Goal: Communication & Community: Answer question/provide support

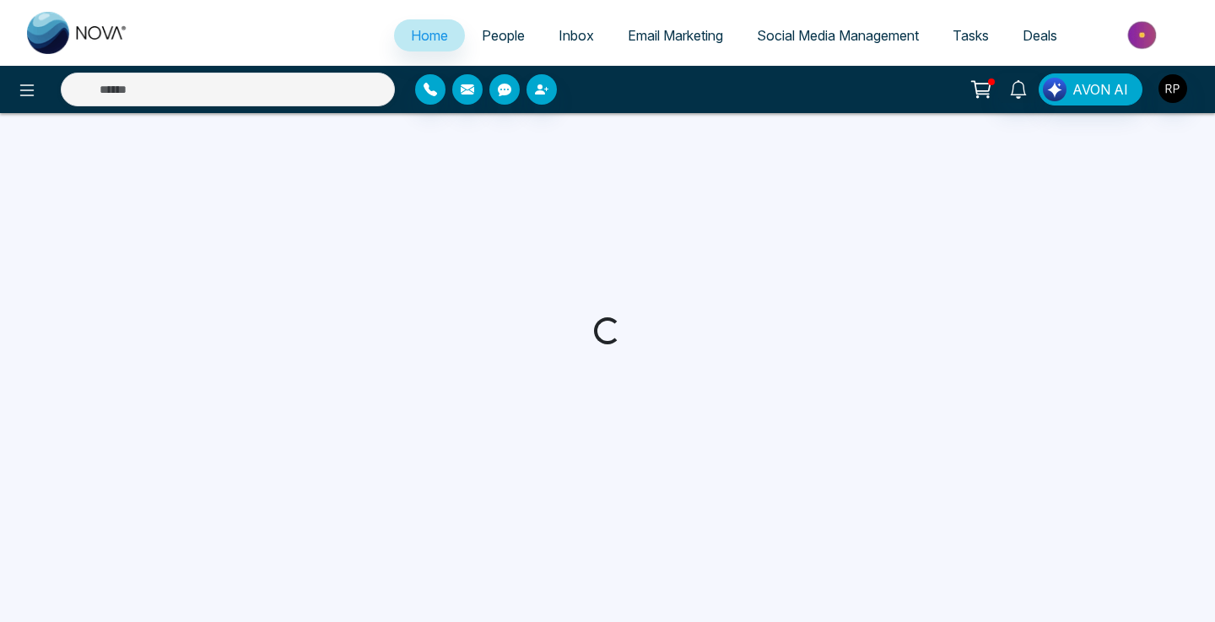
select select "*"
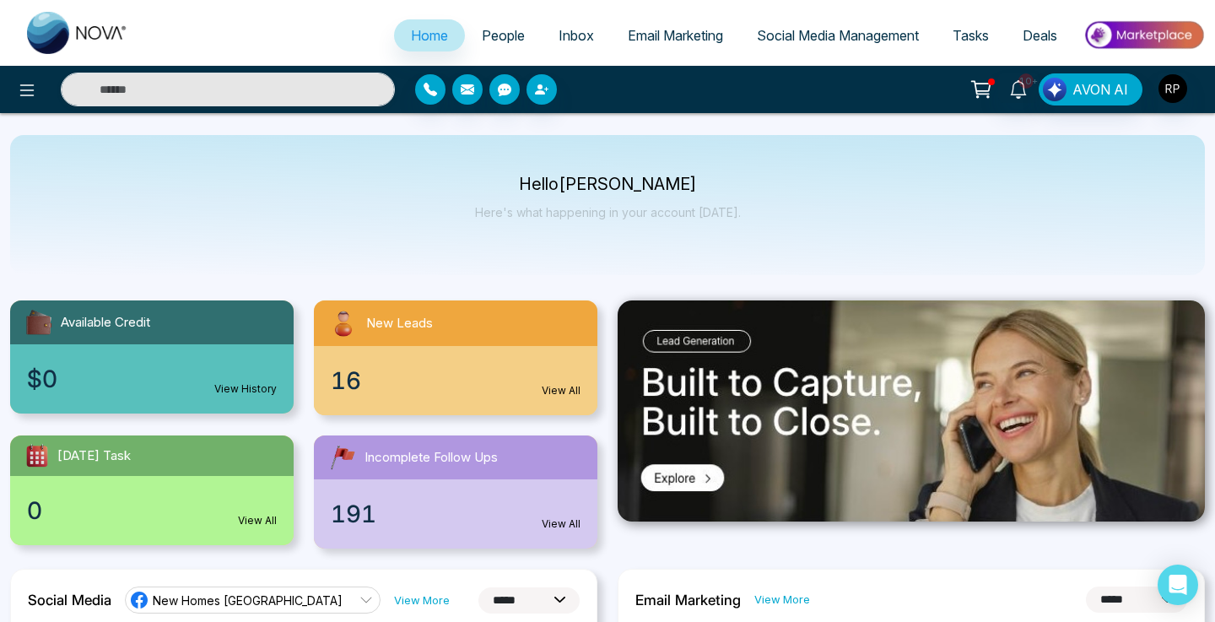
click at [476, 23] on link "People" at bounding box center [503, 35] width 77 height 32
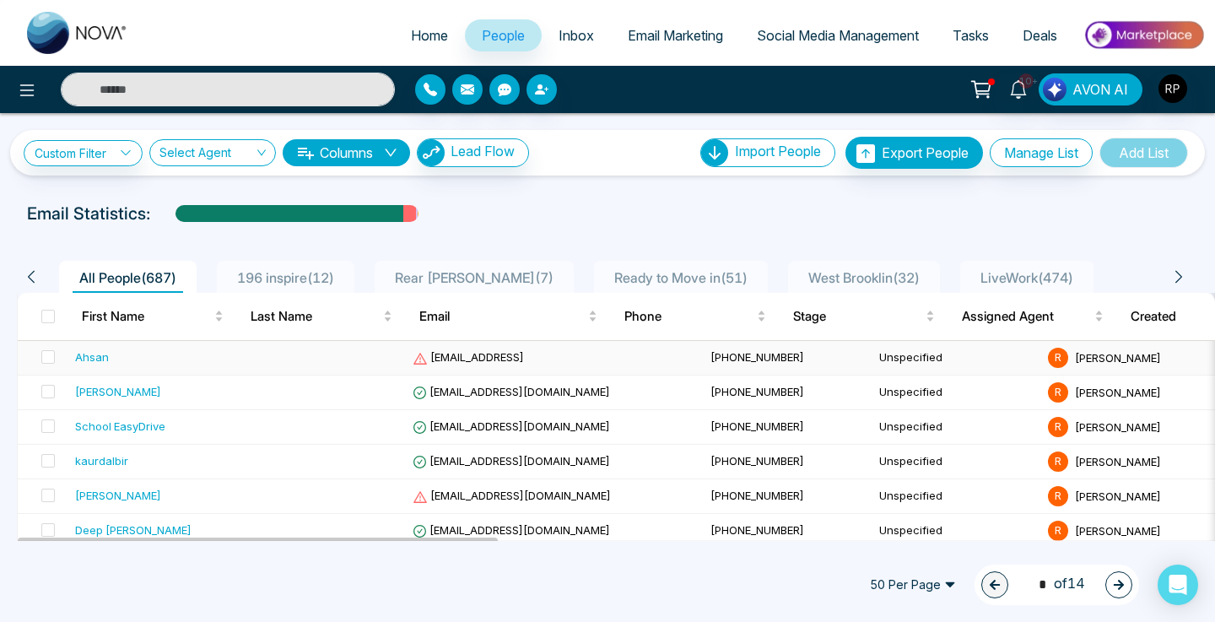
click at [225, 354] on div "Ahsan" at bounding box center [152, 357] width 155 height 17
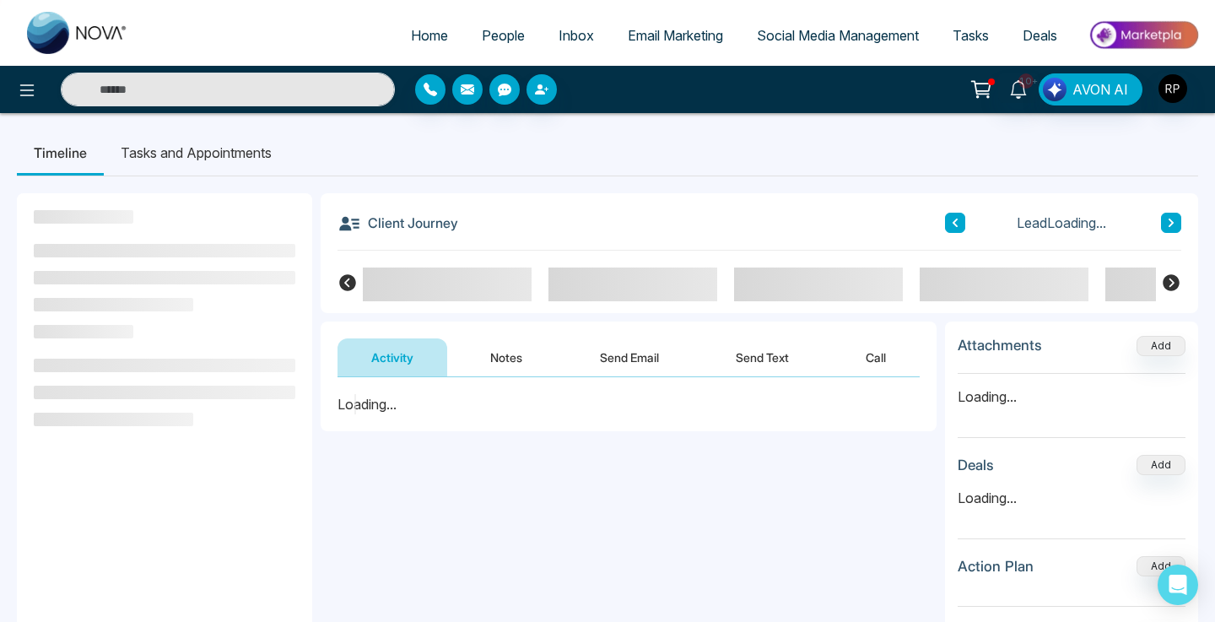
click at [496, 356] on button "Notes" at bounding box center [507, 357] width 100 height 38
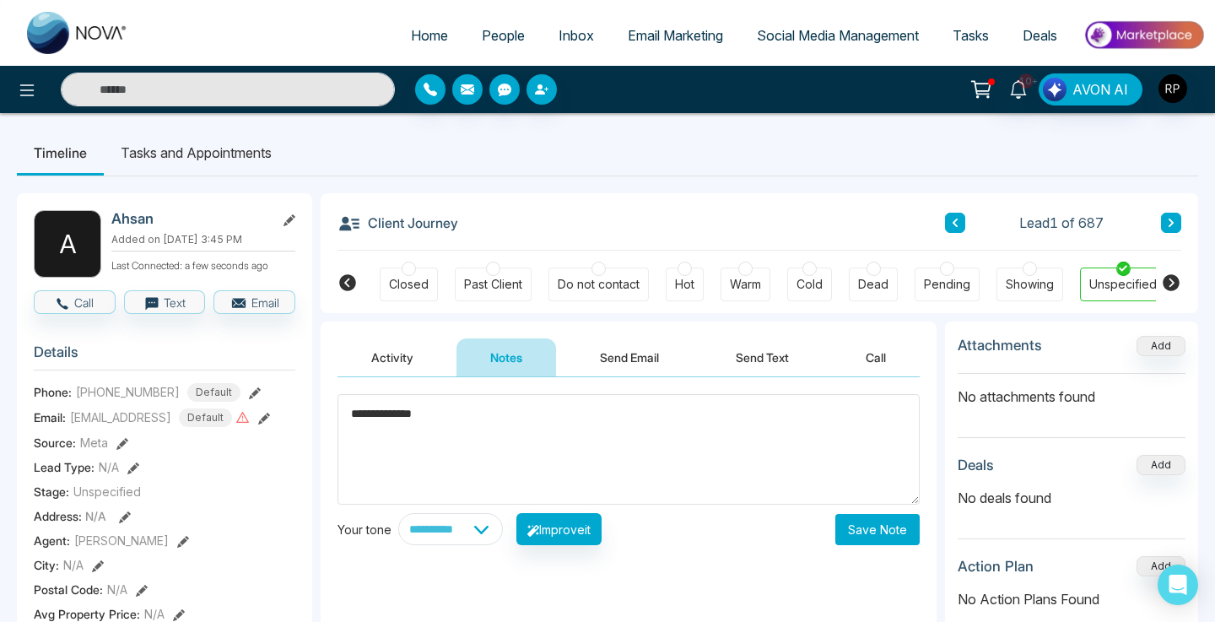
scroll to position [0, 456]
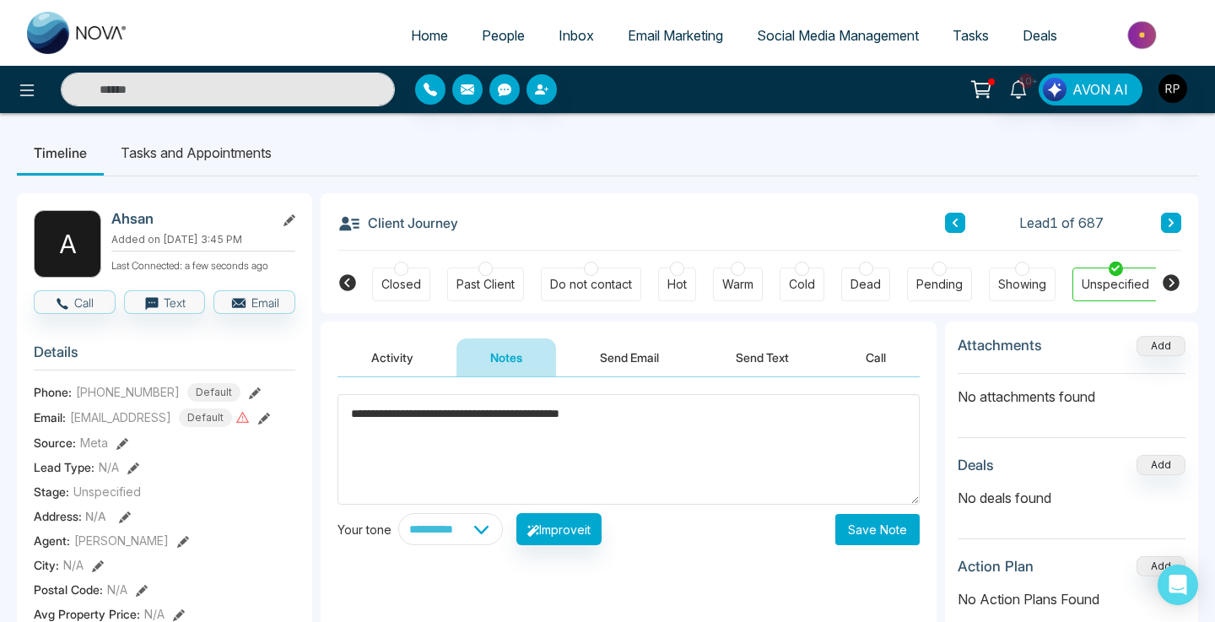
type textarea "**********"
click at [867, 528] on button "Save Note" at bounding box center [878, 529] width 84 height 31
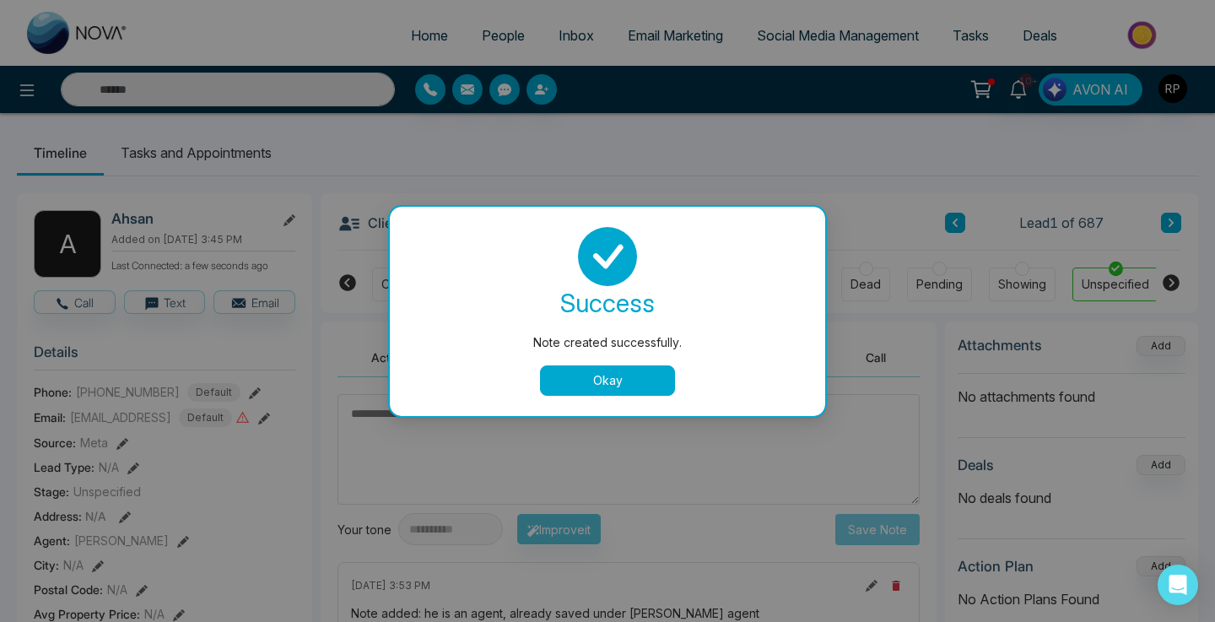
click at [602, 367] on button "Okay" at bounding box center [607, 380] width 135 height 30
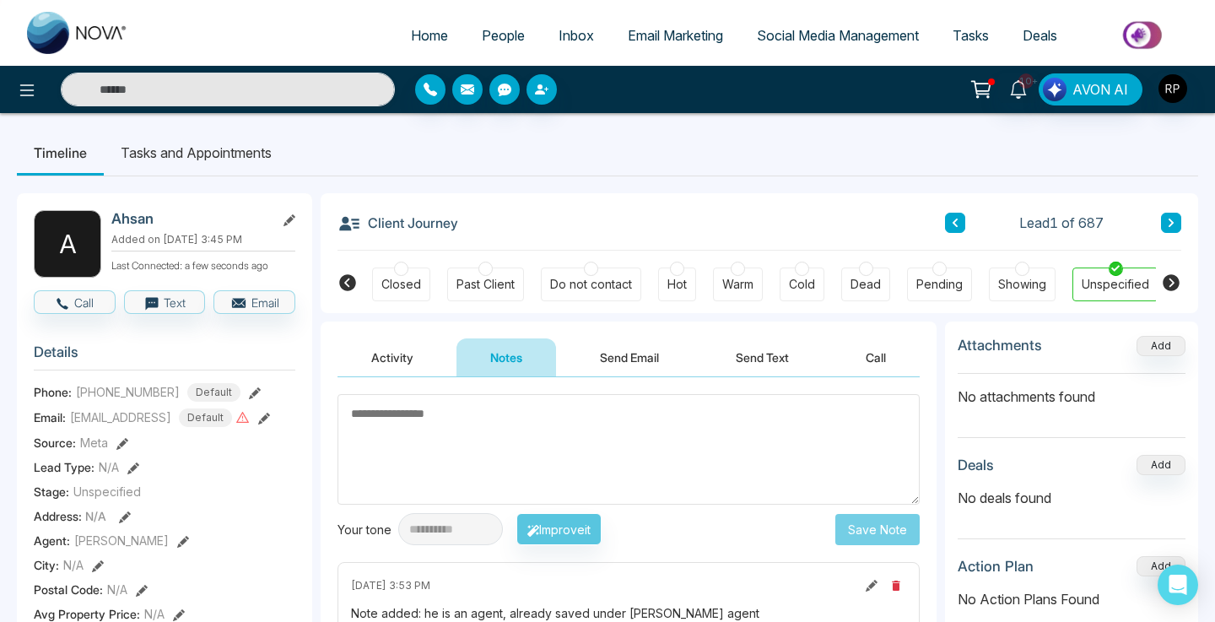
click at [1170, 213] on button at bounding box center [1171, 223] width 20 height 20
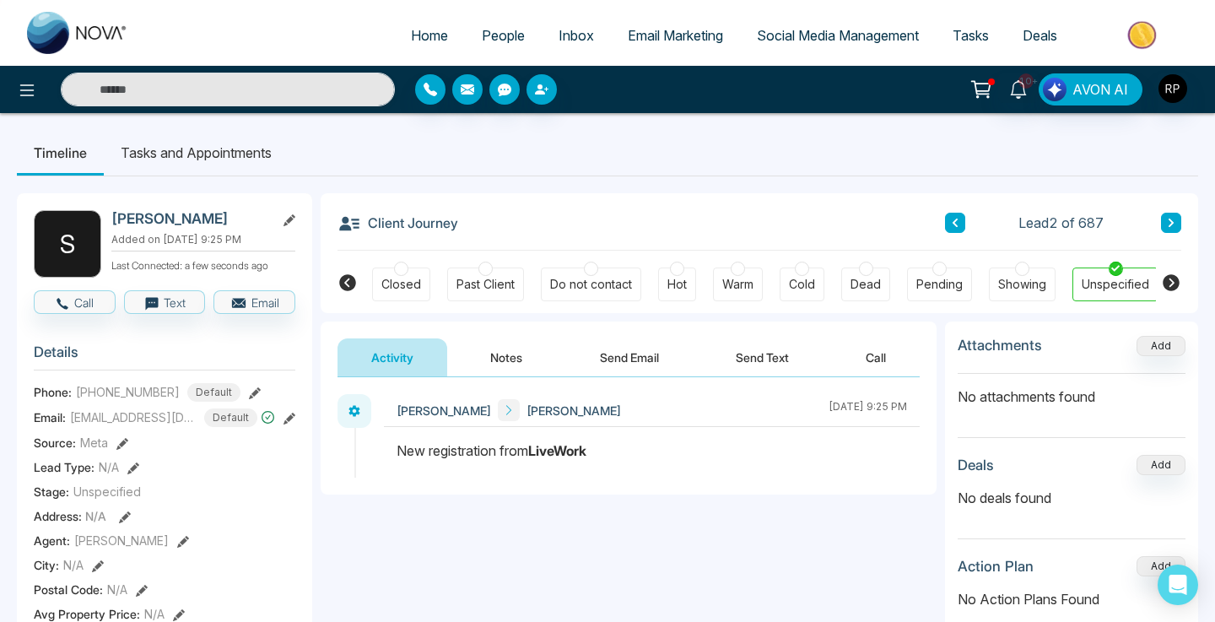
click at [502, 44] on link "People" at bounding box center [503, 35] width 77 height 32
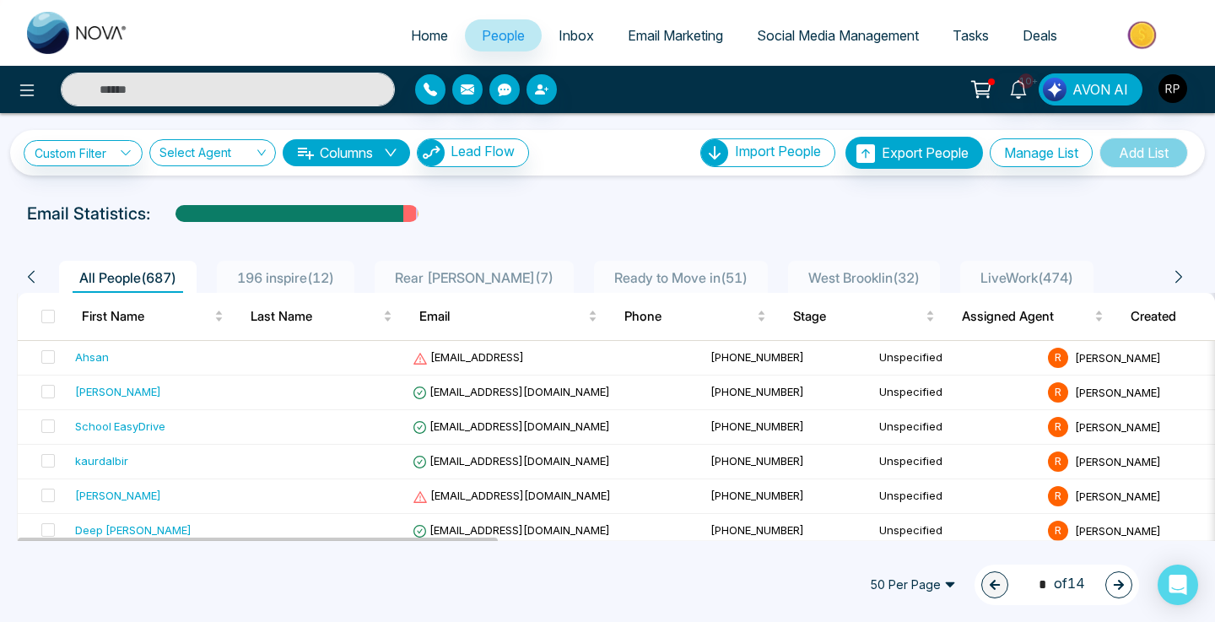
click at [980, 279] on span "LiveWork ( 474 )" at bounding box center [1027, 277] width 106 height 17
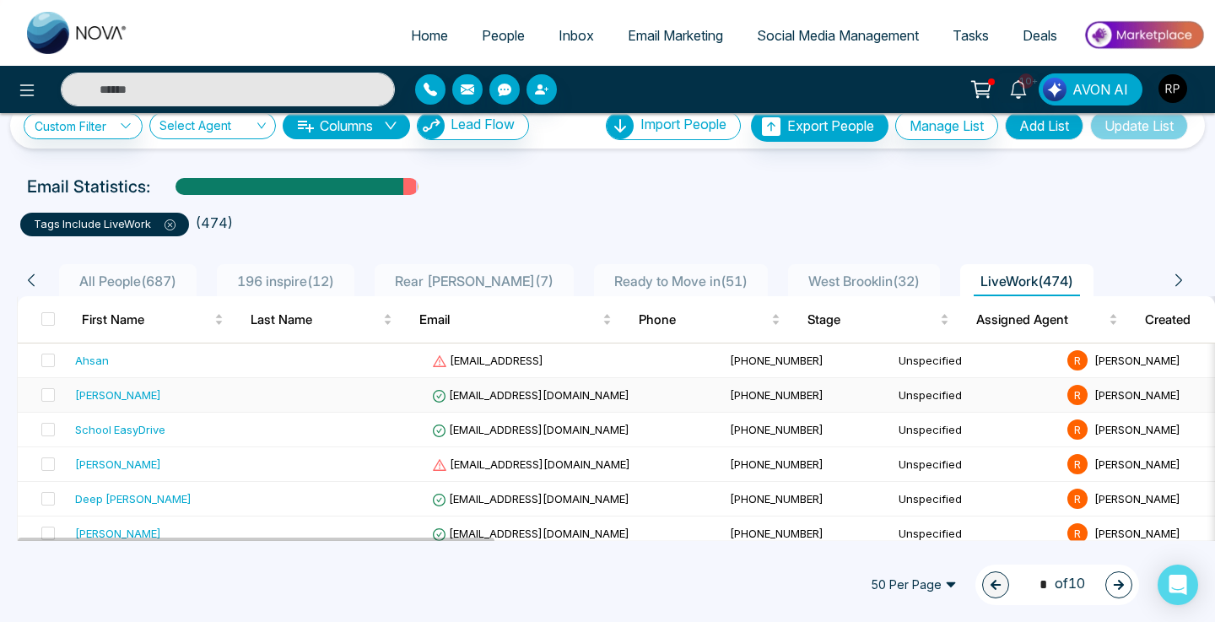
scroll to position [46, 0]
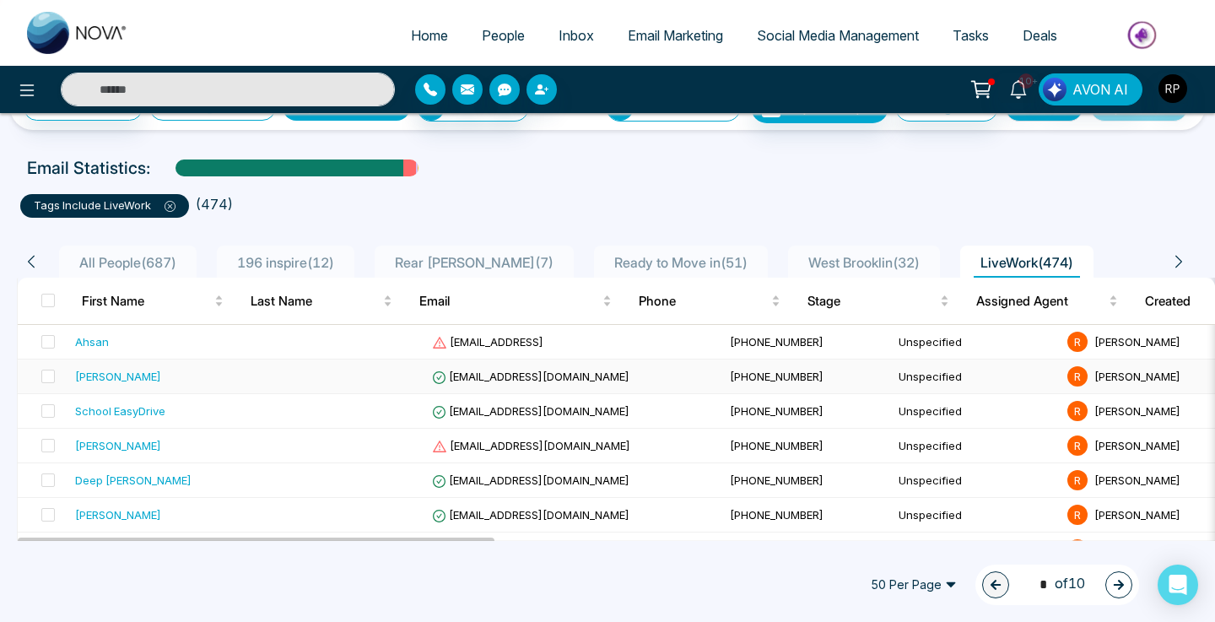
click at [133, 375] on div "[PERSON_NAME]" at bounding box center [162, 376] width 175 height 17
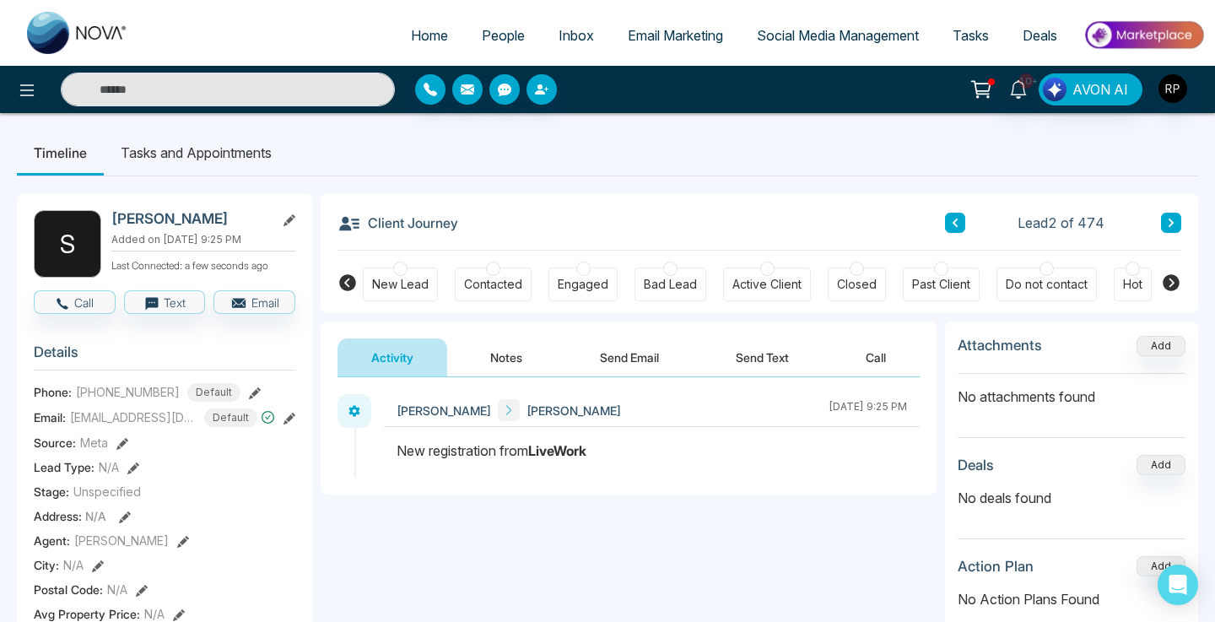
click at [249, 399] on icon at bounding box center [255, 393] width 12 height 12
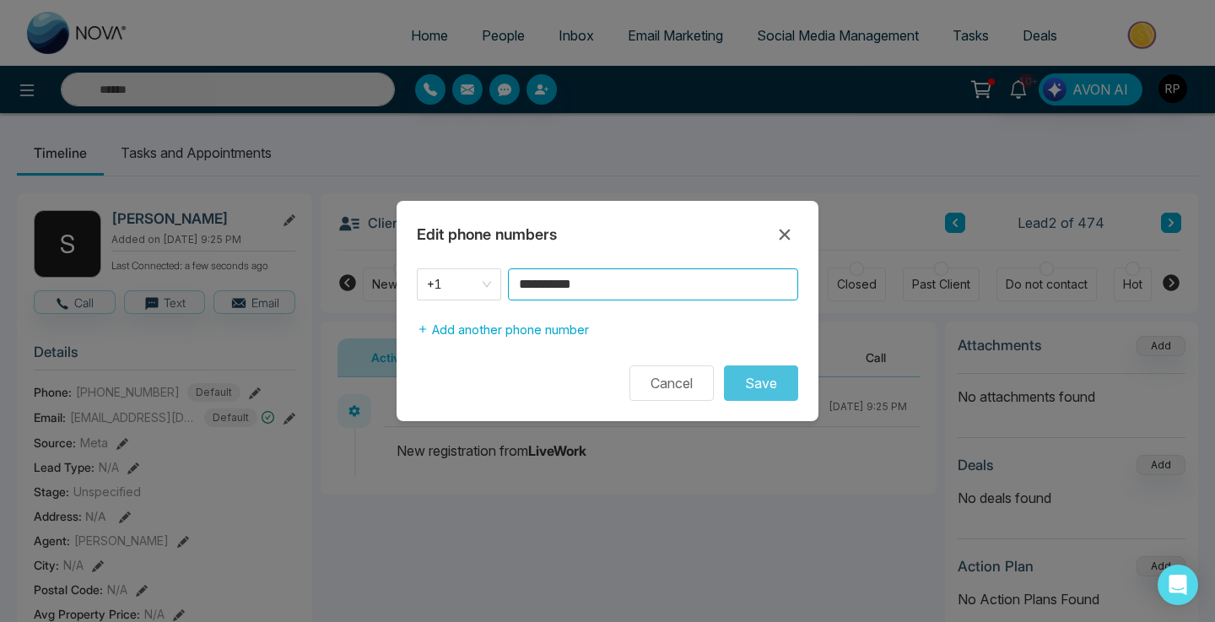
click at [638, 291] on input "**********" at bounding box center [653, 284] width 290 height 32
type input "**********"
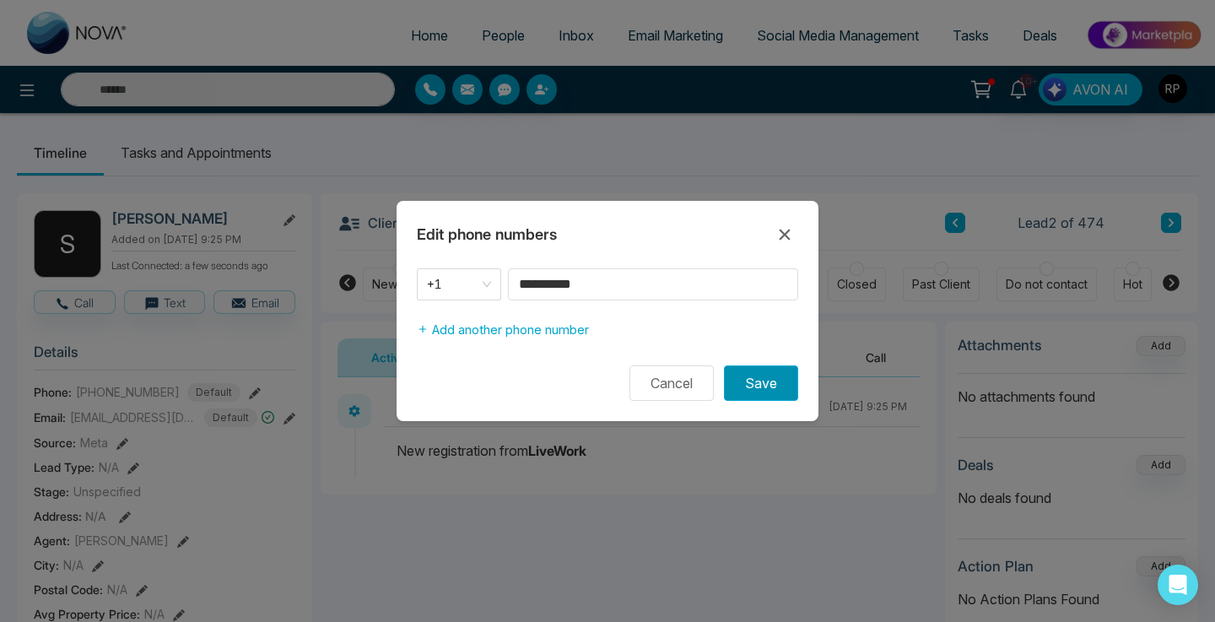
click at [757, 389] on button "Save" at bounding box center [761, 382] width 74 height 35
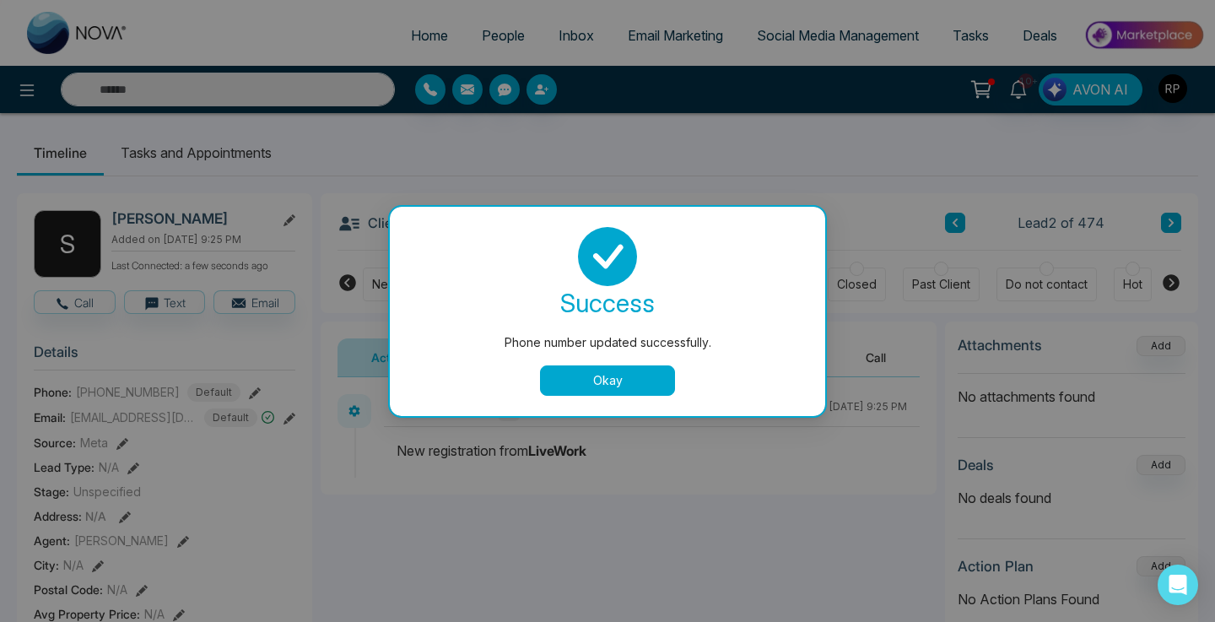
click at [648, 384] on button "Okay" at bounding box center [607, 380] width 135 height 30
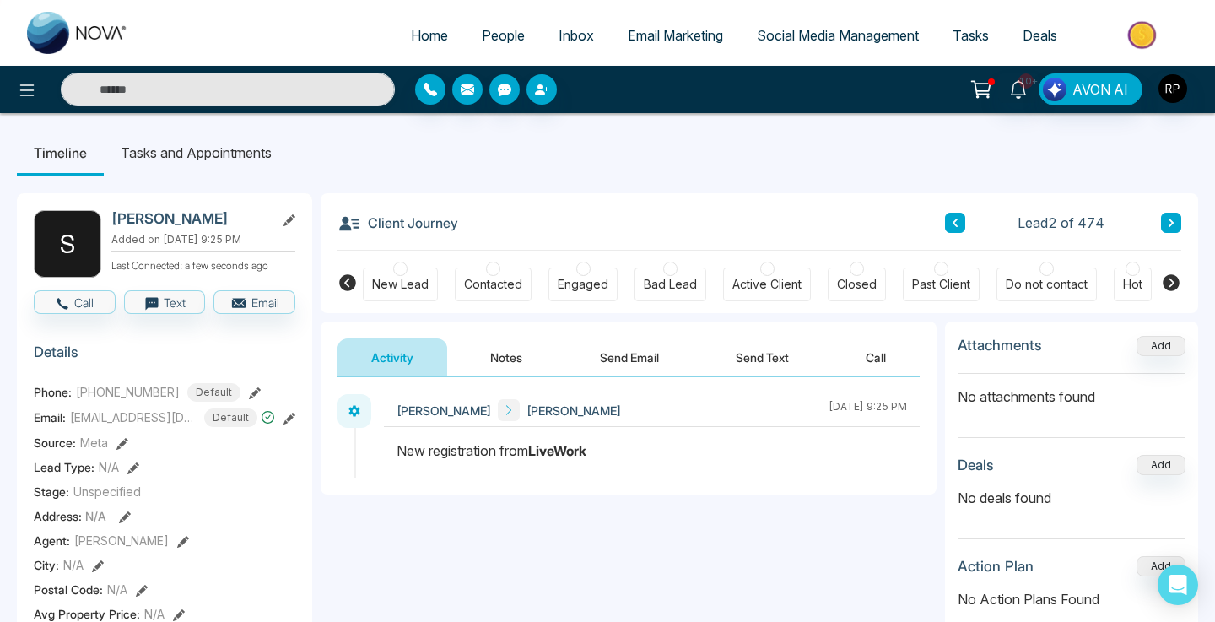
click at [512, 340] on button "Notes" at bounding box center [507, 357] width 100 height 38
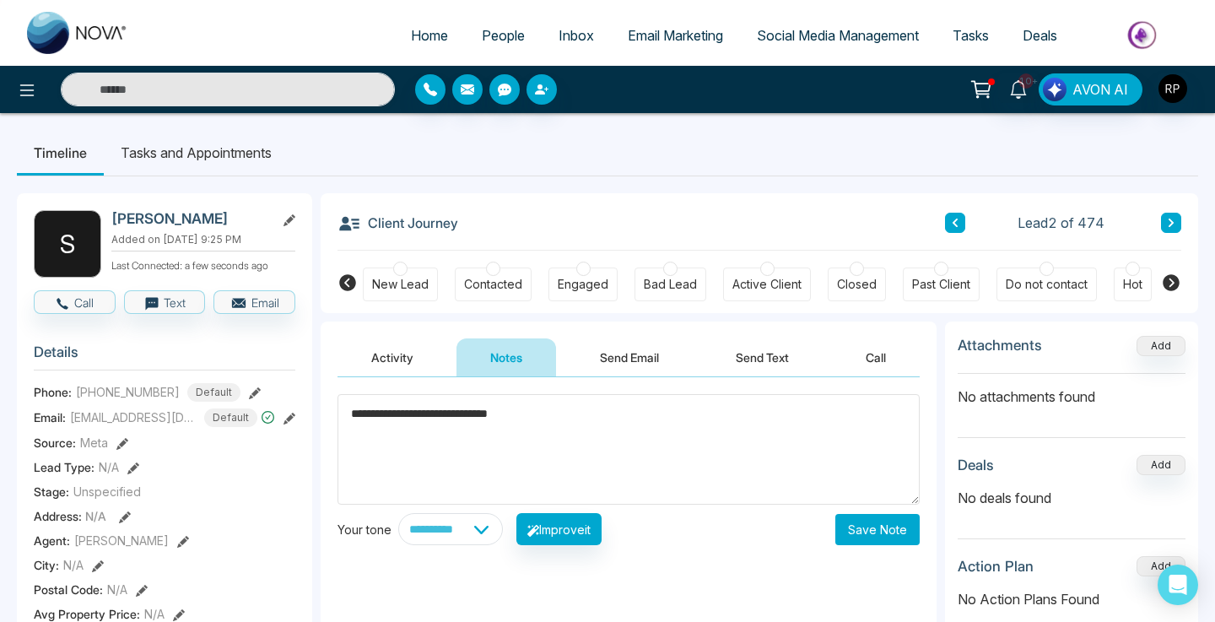
type textarea "**********"
click at [856, 544] on button "Save Note" at bounding box center [878, 529] width 84 height 31
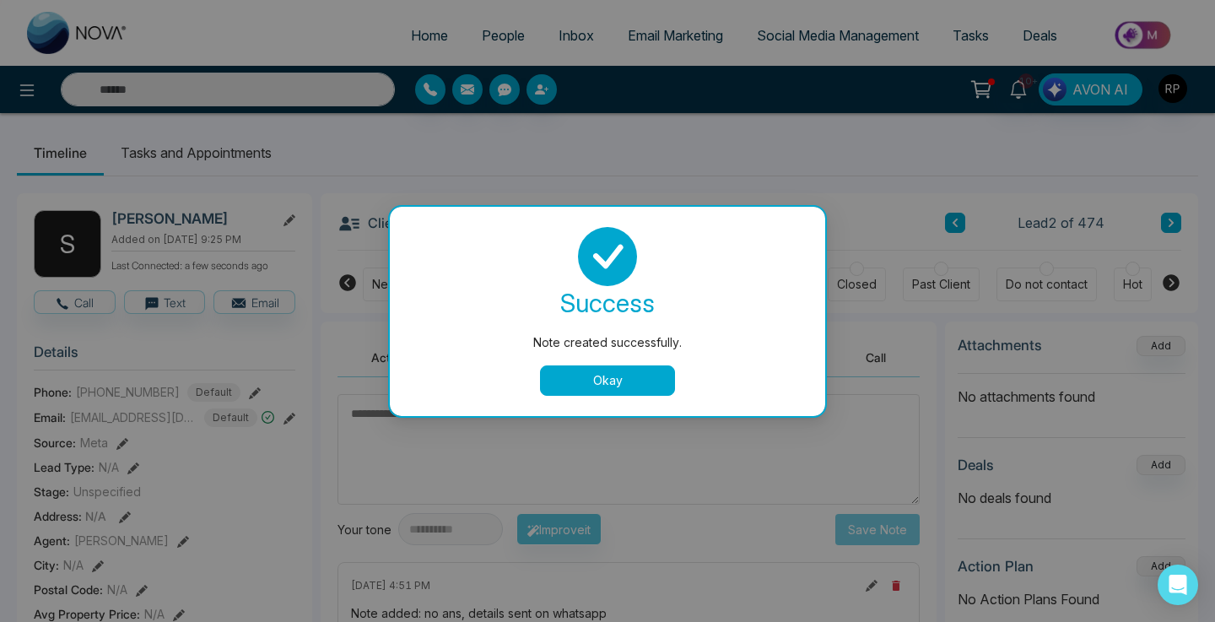
click at [658, 396] on div "success Note created successfully. Okay" at bounding box center [608, 311] width 436 height 209
click at [640, 380] on button "Okay" at bounding box center [607, 380] width 135 height 30
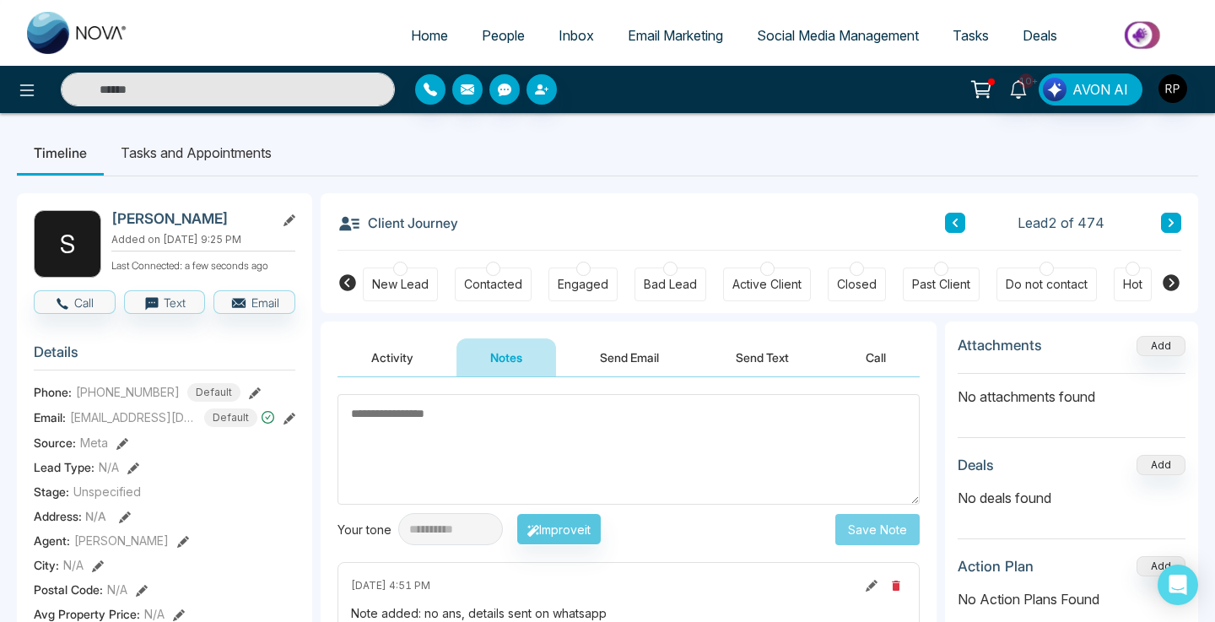
click at [1173, 226] on icon at bounding box center [1171, 223] width 8 height 10
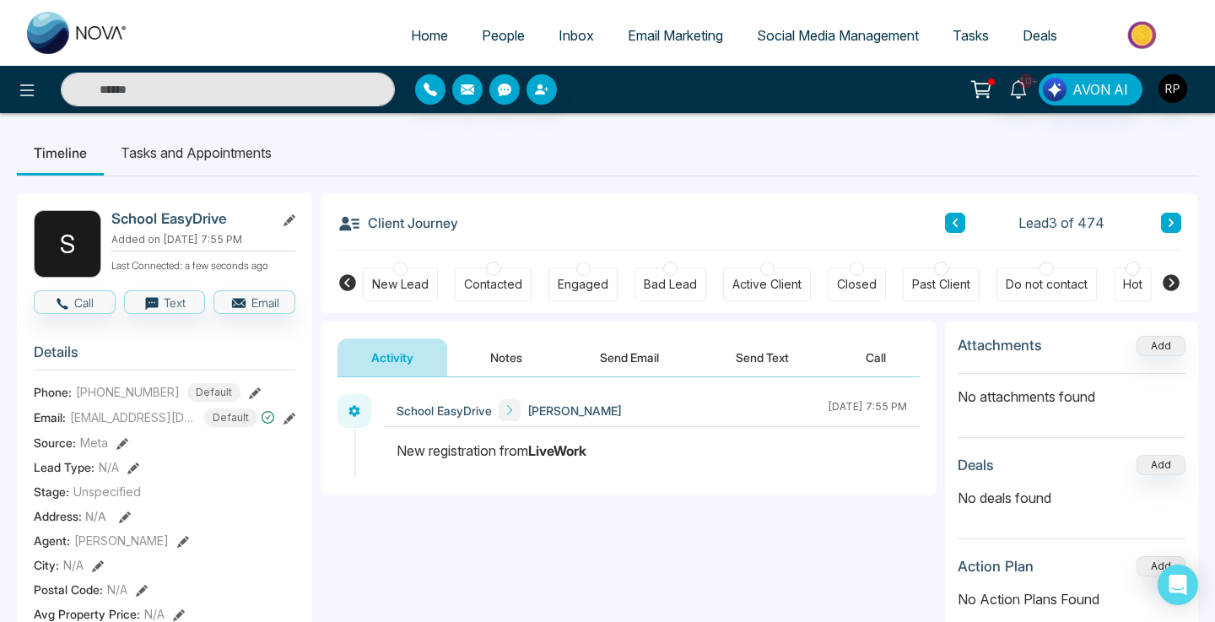
click at [508, 364] on button "Notes" at bounding box center [507, 357] width 100 height 38
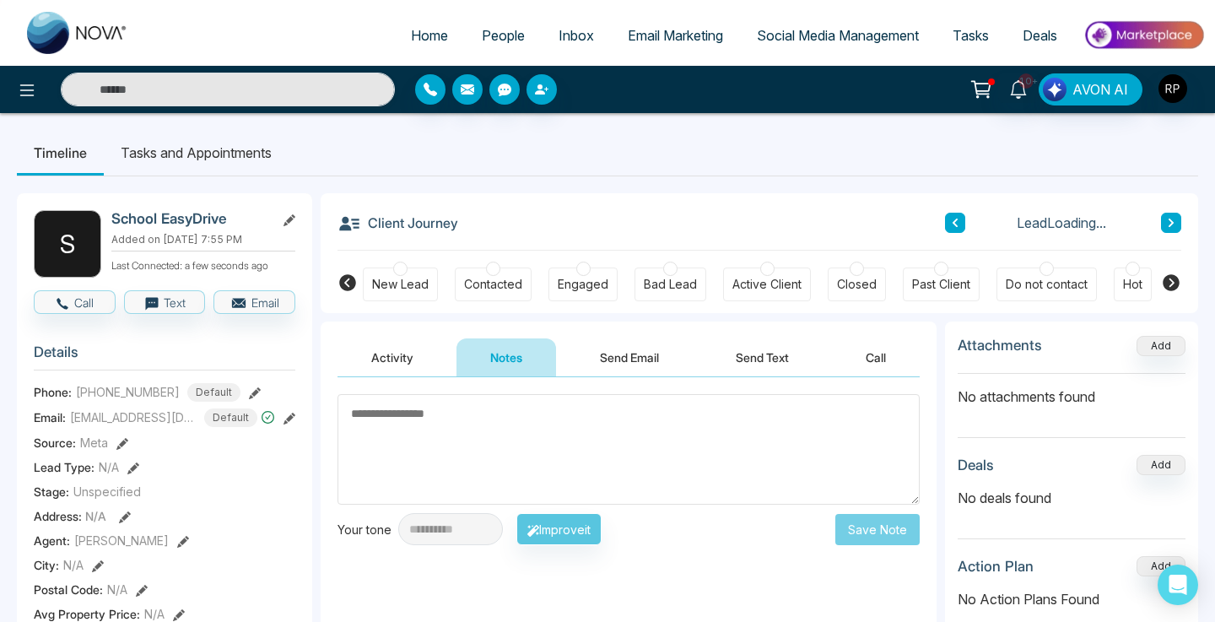
click at [531, 439] on textarea at bounding box center [629, 449] width 582 height 111
